Goal: Task Accomplishment & Management: Use online tool/utility

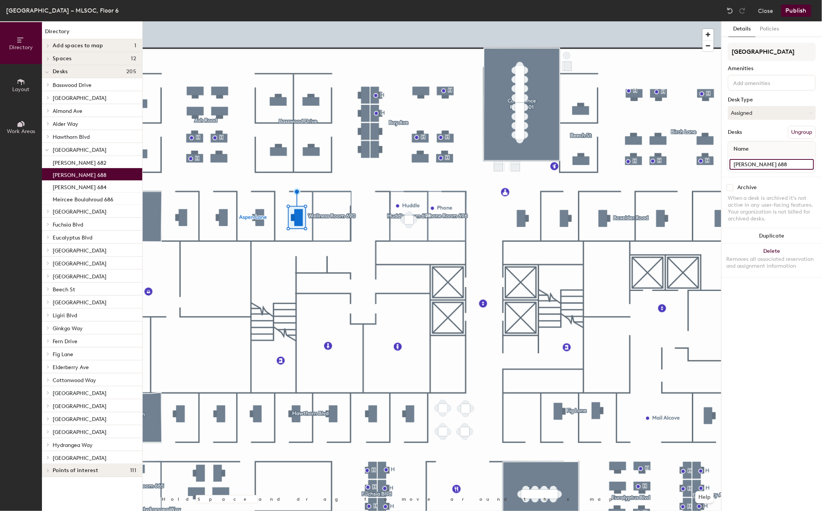
click at [765, 165] on input "Geraldine Young 688" at bounding box center [772, 164] width 84 height 11
click at [774, 163] on input "Geraldine Young 688" at bounding box center [772, 164] width 84 height 11
type input "Hotel 688"
click at [780, 112] on button "Assigned" at bounding box center [772, 113] width 88 height 14
click at [742, 158] on div "Hoteled" at bounding box center [766, 159] width 76 height 11
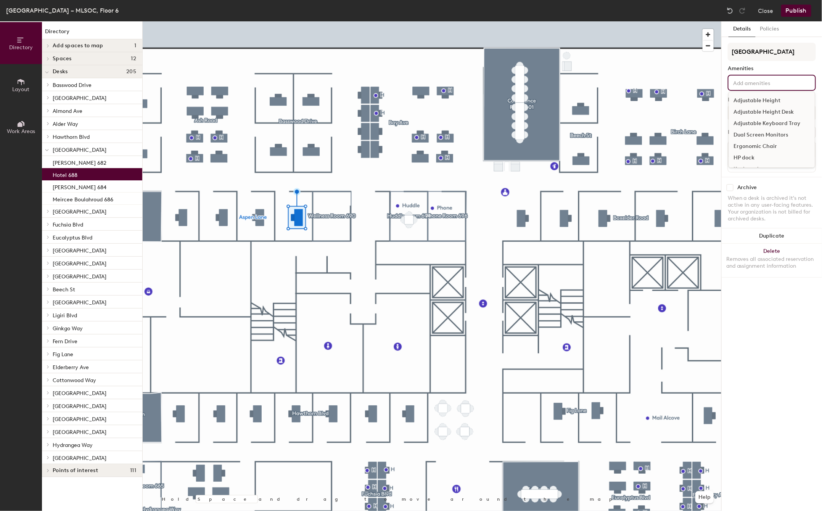
click at [748, 85] on input at bounding box center [766, 82] width 69 height 9
click at [754, 109] on div "Adjustable Height Desk" at bounding box center [772, 111] width 86 height 11
click at [750, 146] on div "Ergonomic Chair" at bounding box center [772, 146] width 86 height 11
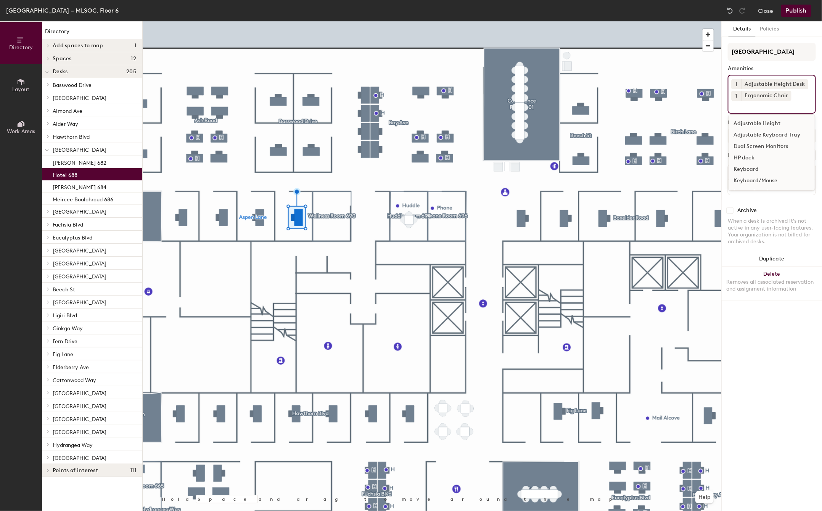
click at [750, 178] on div "Keyboard/Mouse" at bounding box center [772, 180] width 86 height 11
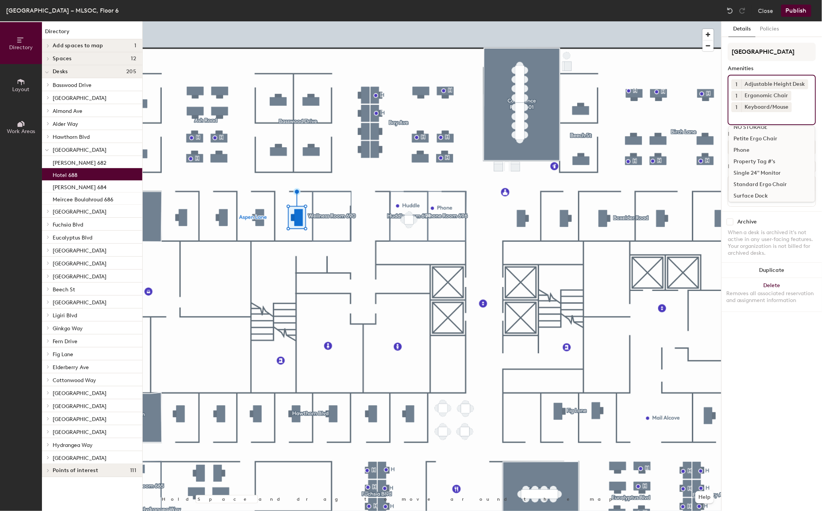
scroll to position [127, 0]
click at [748, 177] on div "Universal Dock" at bounding box center [772, 179] width 86 height 11
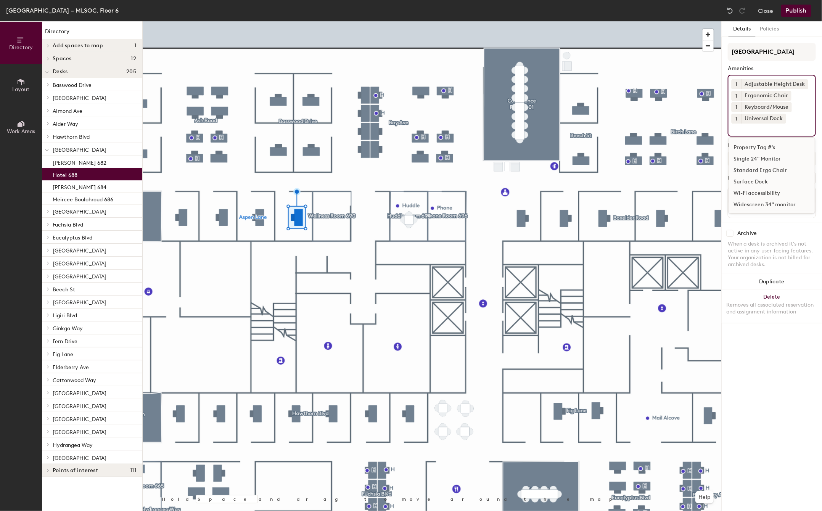
click at [746, 202] on div "Widescreen 34" monitor" at bounding box center [772, 204] width 86 height 11
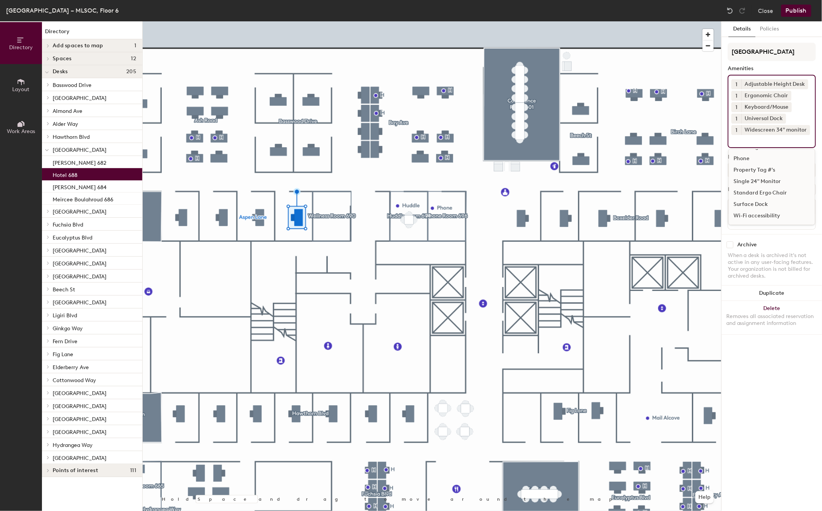
scroll to position [113, 0]
click at [805, 128] on icon at bounding box center [806, 129] width 3 height 3
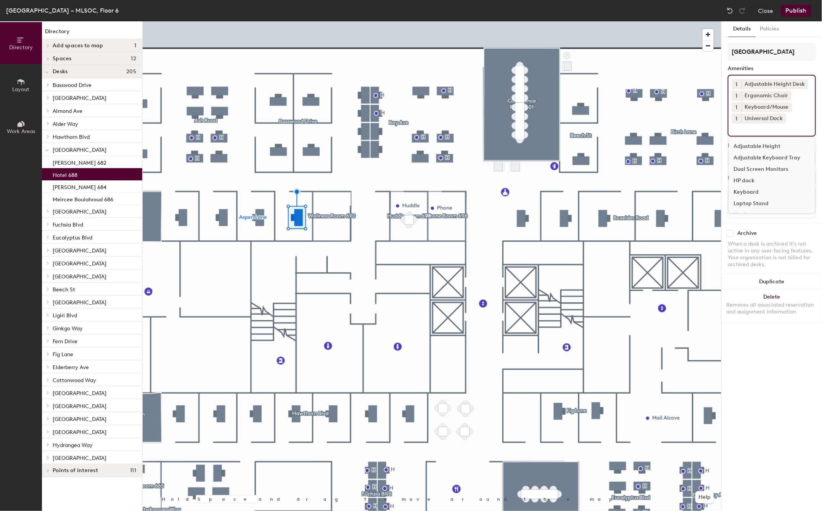
click at [767, 127] on input at bounding box center [766, 128] width 69 height 9
click at [774, 168] on div "Dual Screen Monitors" at bounding box center [772, 169] width 86 height 11
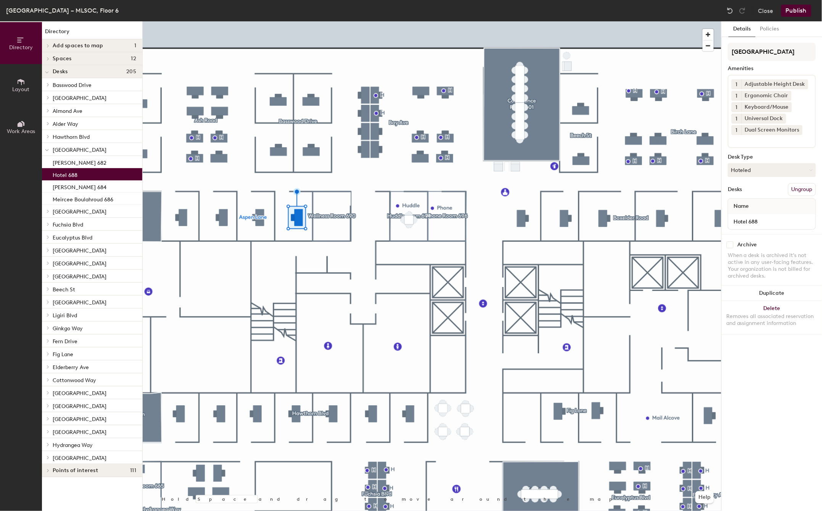
click at [751, 400] on div "Details Policies Aspen Lane Amenities 1 Adjustable Height Desk 1 Ergonomic Chai…" at bounding box center [772, 266] width 100 height 490
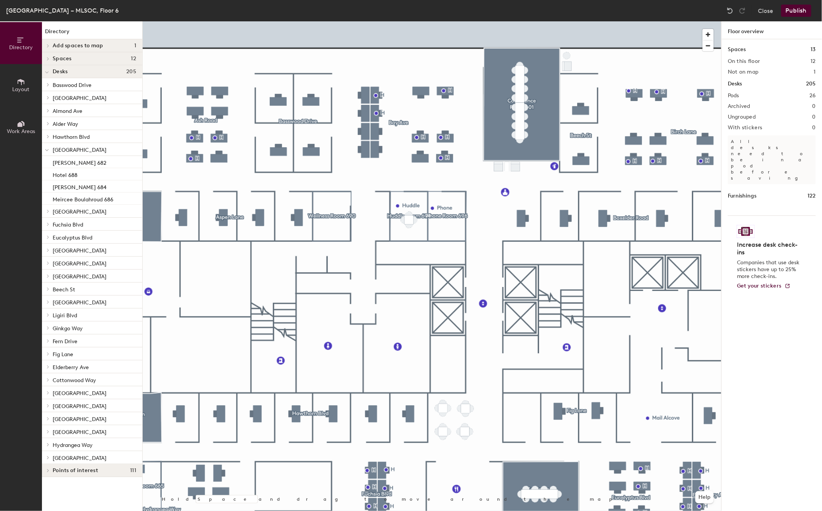
click at [26, 84] on button "Layout" at bounding box center [21, 85] width 42 height 42
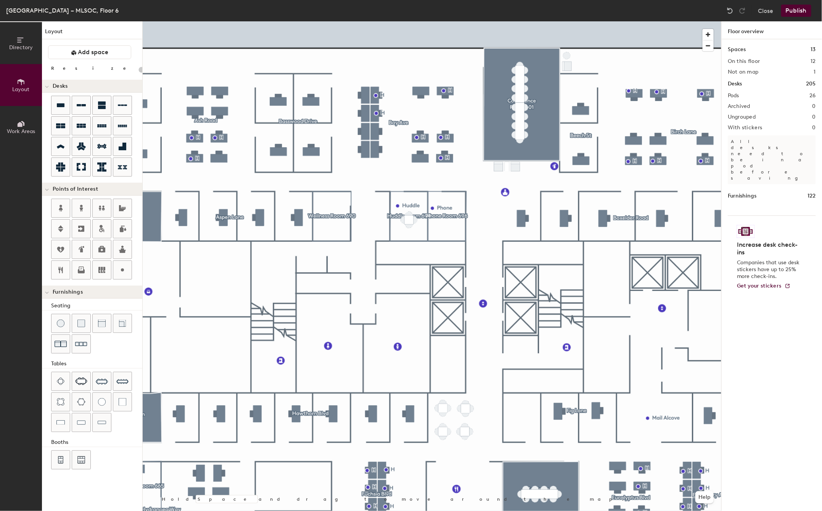
drag, startPoint x: 121, startPoint y: 270, endPoint x: 132, endPoint y: 264, distance: 13.1
click at [121, 270] on icon at bounding box center [122, 270] width 9 height 9
type input "20"
type input "H"
type input "20"
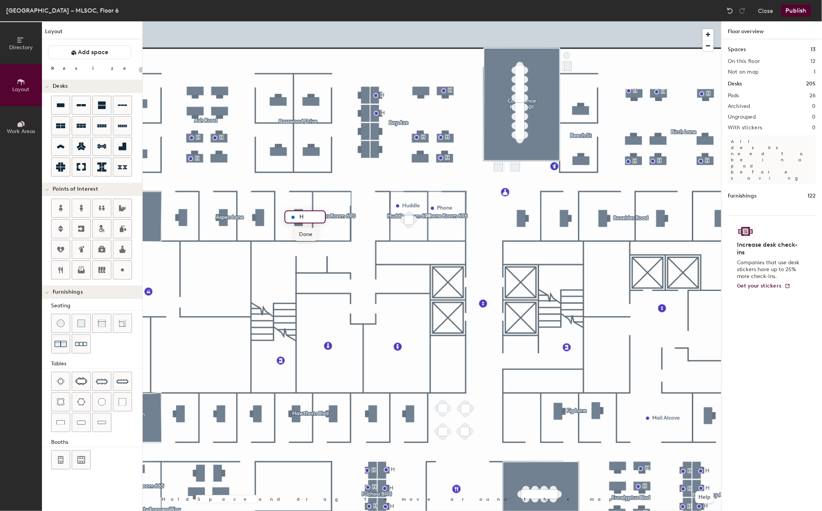
type input "H"
click at [302, 234] on span "Done" at bounding box center [305, 234] width 23 height 13
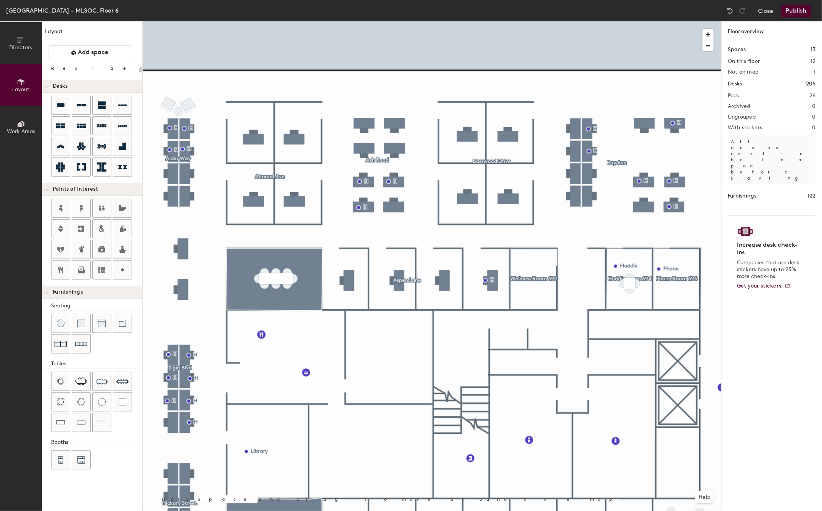
type input "100"
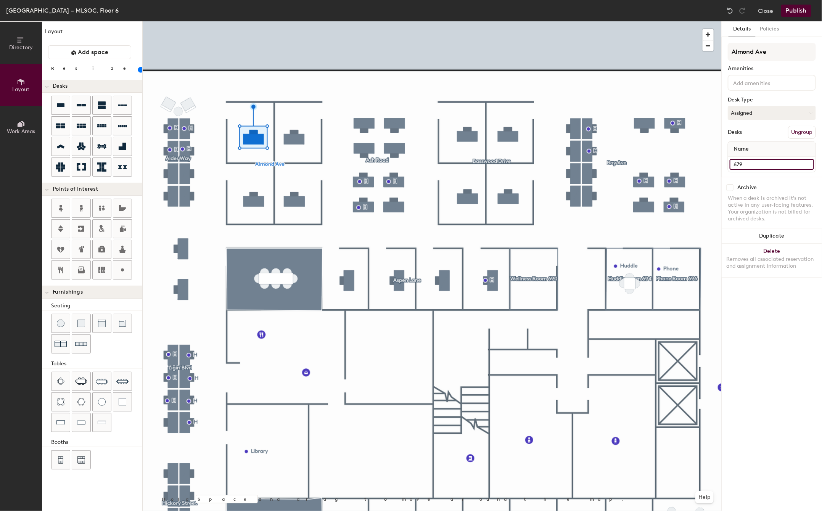
click at [739, 161] on input "679" at bounding box center [772, 164] width 84 height 11
click at [734, 162] on input "679" at bounding box center [772, 164] width 84 height 11
type input "Geraldine Young 679"
click at [758, 293] on div "Details Policies Almond Ave Amenities Desk Type Assigned Desks Ungroup Name Ger…" at bounding box center [772, 266] width 100 height 490
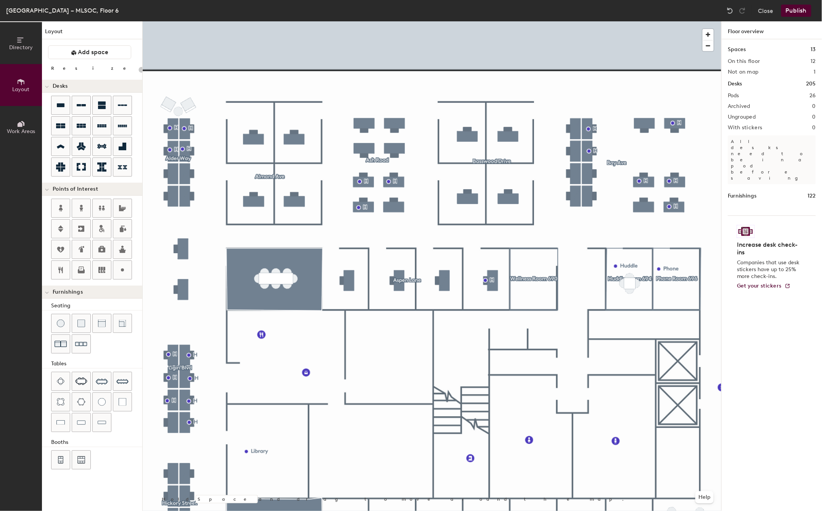
click at [796, 9] on button "Publish" at bounding box center [796, 11] width 30 height 12
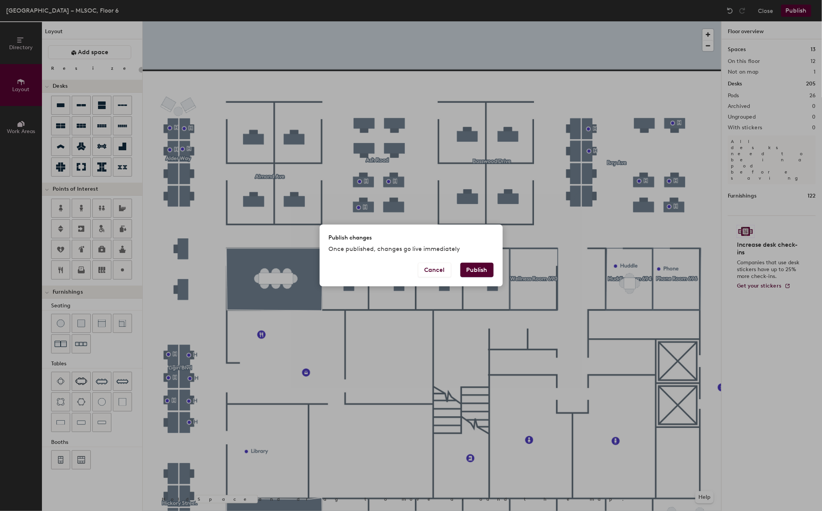
click at [469, 270] on button "Publish" at bounding box center [476, 270] width 33 height 14
type input "20"
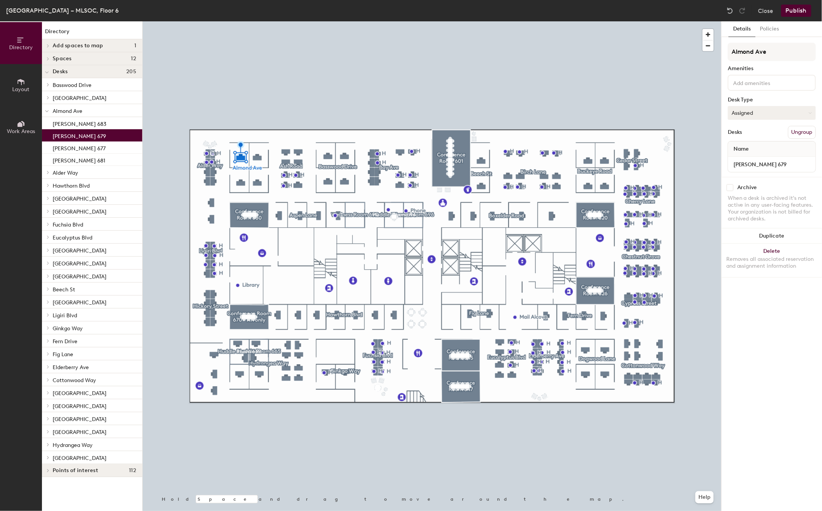
click at [758, 112] on button "Assigned" at bounding box center [772, 113] width 88 height 14
click at [761, 6] on button "Close" at bounding box center [765, 11] width 15 height 12
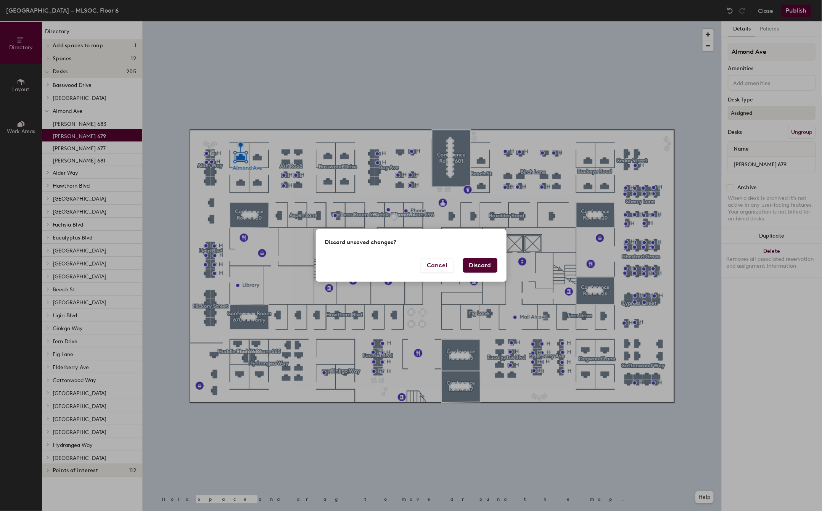
click at [472, 264] on button "Discard" at bounding box center [480, 265] width 34 height 14
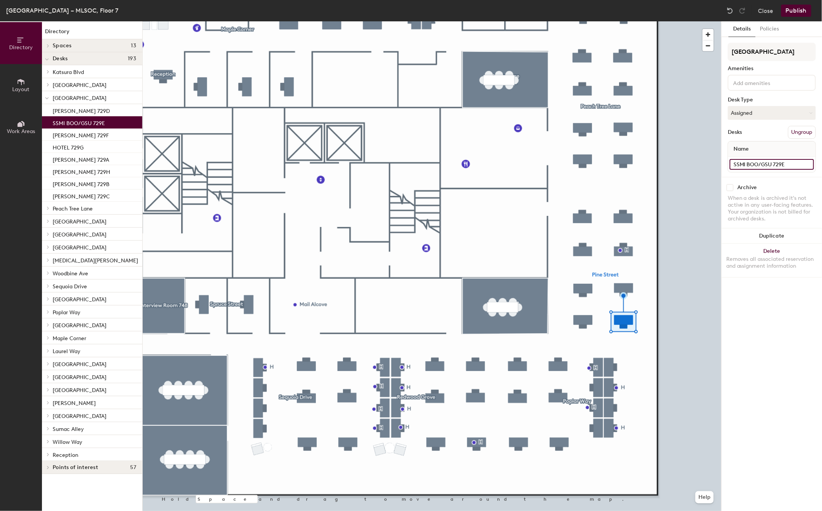
click at [753, 165] on input "SSMI BOO/GSU 729E" at bounding box center [772, 164] width 84 height 11
click at [773, 164] on input "SSMI BOO/GSU 729E" at bounding box center [772, 164] width 84 height 11
type input "[PERSON_NAME] 729E"
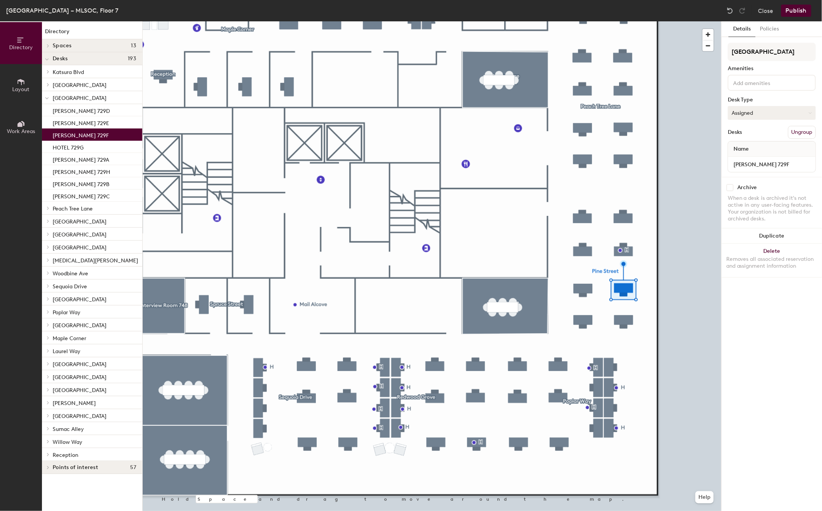
click at [768, 114] on button "Assigned" at bounding box center [772, 113] width 88 height 14
click at [742, 157] on div "Hoteled" at bounding box center [766, 159] width 76 height 11
click at [745, 163] on input "[PERSON_NAME] 729F" at bounding box center [772, 164] width 84 height 11
click at [758, 163] on input "[PERSON_NAME] 729F" at bounding box center [772, 164] width 84 height 11
drag, startPoint x: 758, startPoint y: 163, endPoint x: 735, endPoint y: 150, distance: 26.1
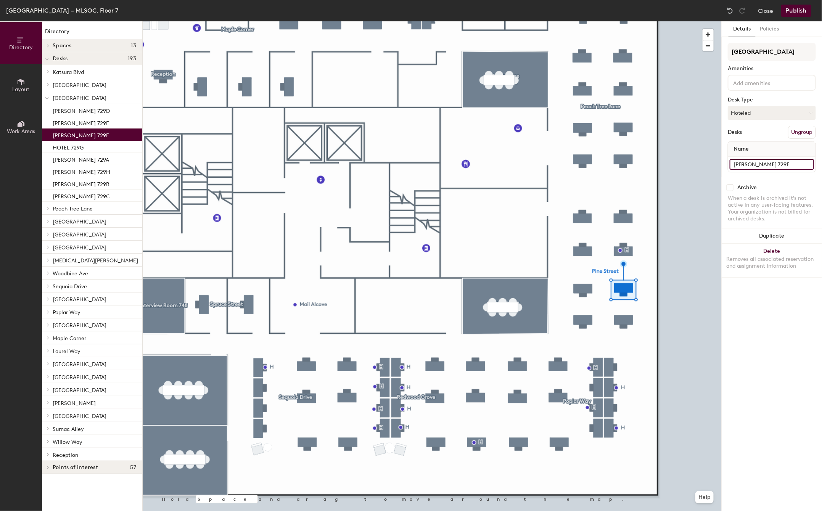
click at [729, 157] on div "[PERSON_NAME] 729F" at bounding box center [771, 164] width 87 height 15
type input "Hotel 729F"
click at [755, 80] on input at bounding box center [766, 82] width 69 height 9
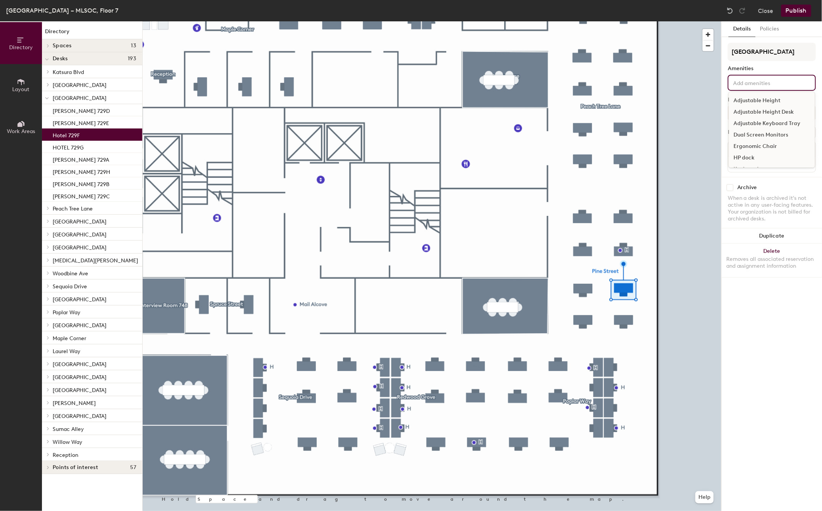
click at [756, 108] on div "Adjustable Height Desk" at bounding box center [772, 111] width 86 height 11
click at [754, 132] on div "Dual Screen Monitors" at bounding box center [772, 134] width 86 height 11
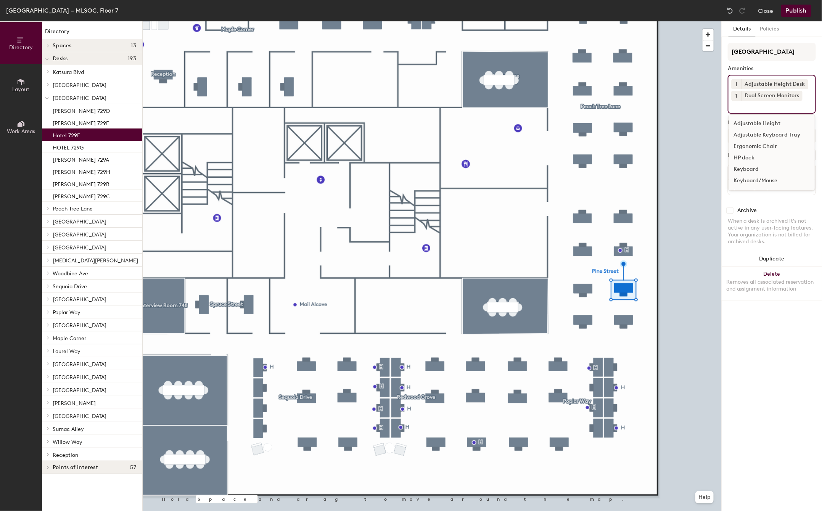
click at [751, 146] on div "Ergonomic Chair" at bounding box center [772, 146] width 86 height 11
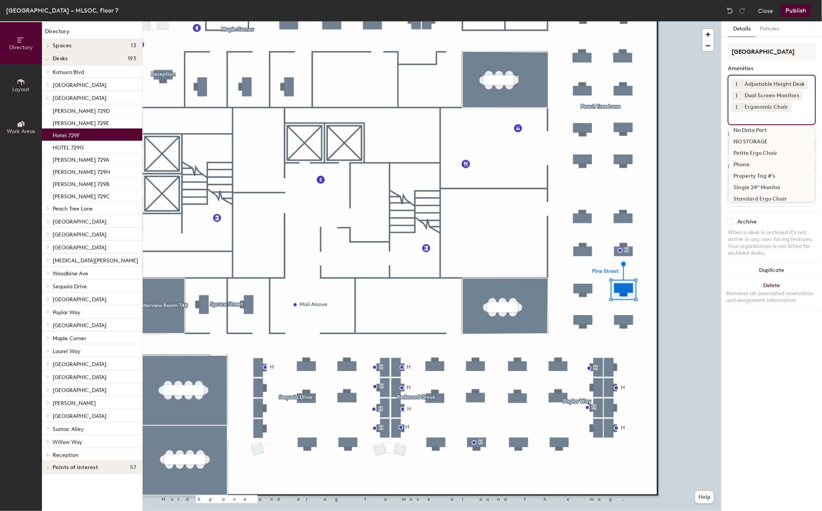
scroll to position [127, 0]
click at [754, 179] on div "Universal Dock" at bounding box center [772, 179] width 86 height 11
click at [767, 150] on div "Keyboard/Mouse" at bounding box center [772, 151] width 86 height 11
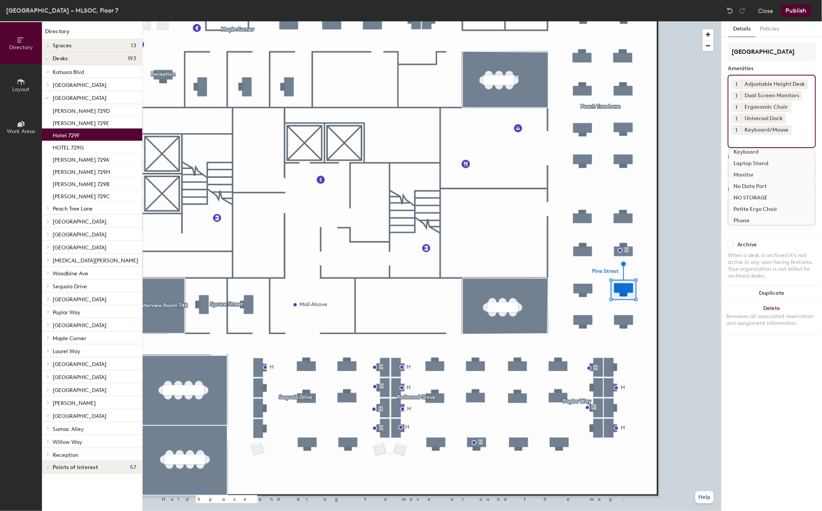
click at [755, 360] on div "Details Policies Pine Street Amenities 1 Adjustable Height Desk 1 Dual Screen M…" at bounding box center [772, 266] width 100 height 490
click at [20, 88] on span "Layout" at bounding box center [21, 89] width 17 height 6
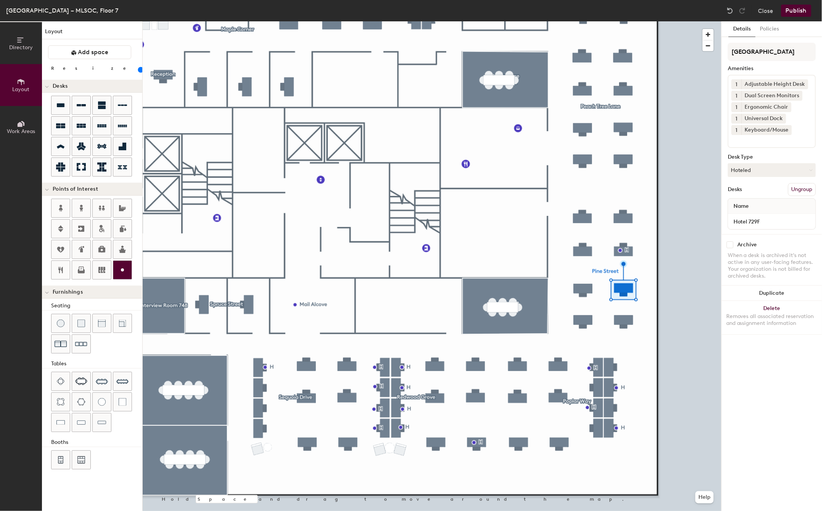
click at [122, 270] on circle at bounding box center [122, 270] width 3 height 3
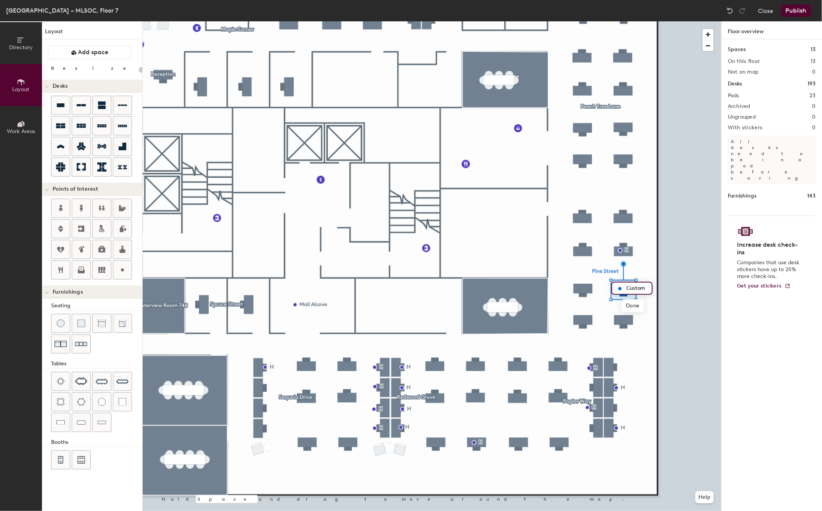
type input "20"
type input "H"
type input "20"
click at [639, 306] on span "Delete" at bounding box center [646, 305] width 27 height 13
type input "100"
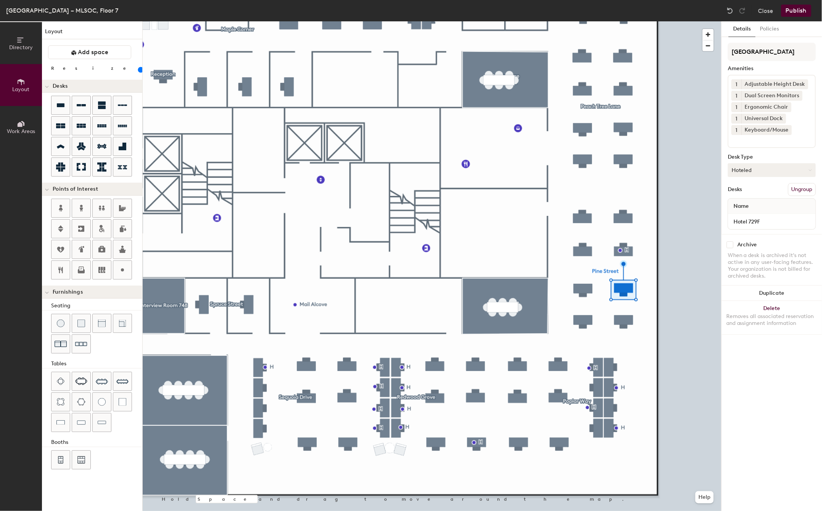
click at [811, 169] on icon at bounding box center [810, 169] width 3 height 1
click at [751, 192] on div "Assigned" at bounding box center [766, 193] width 76 height 11
click at [736, 218] on input "Hotel 729F" at bounding box center [772, 221] width 84 height 11
click at [747, 220] on input "Hotel 729F" at bounding box center [772, 221] width 84 height 11
click at [772, 219] on input "AGPA GSU/BOO 729F" at bounding box center [772, 221] width 84 height 11
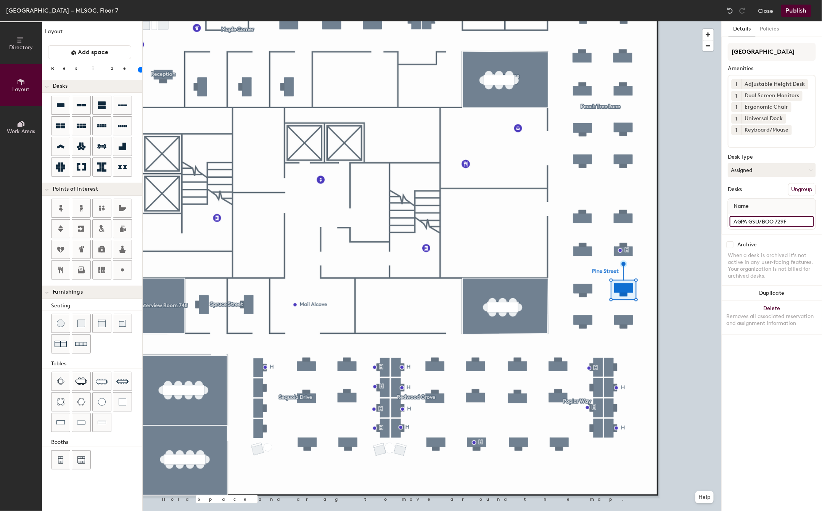
click at [772, 219] on input "AGPA GSU/BOO 729F" at bounding box center [772, 221] width 84 height 11
type input "AGPA GSU/BOO 729F"
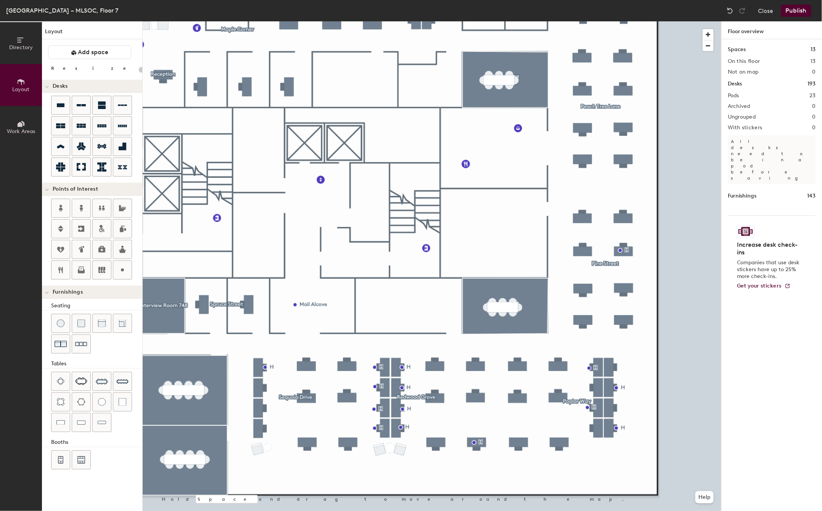
click at [792, 11] on button "Publish" at bounding box center [796, 11] width 30 height 12
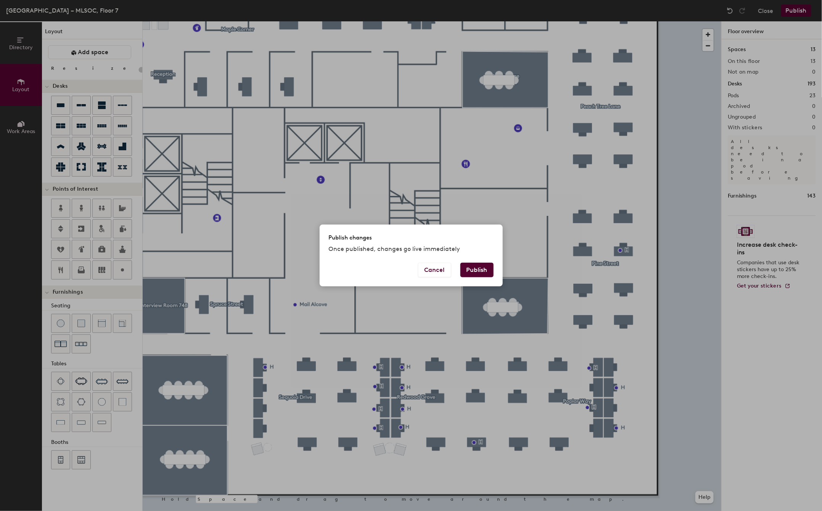
click at [465, 270] on button "Publish" at bounding box center [476, 270] width 33 height 14
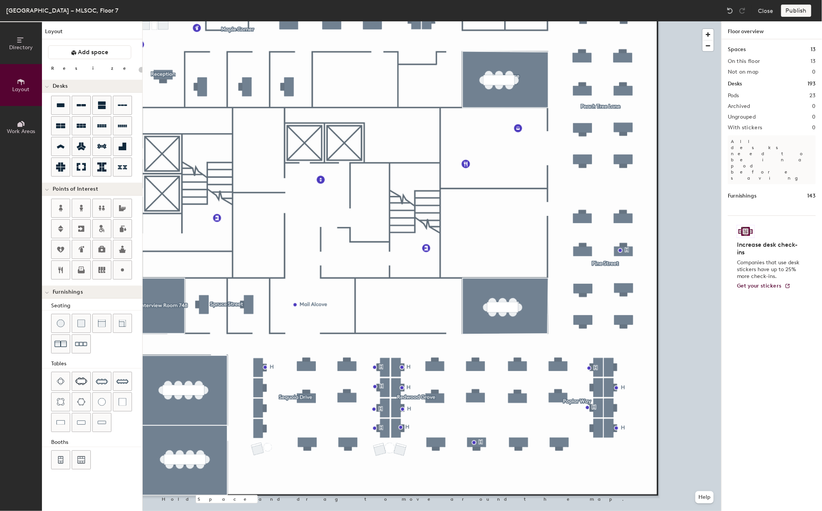
type input "20"
